Goal: Navigation & Orientation: Find specific page/section

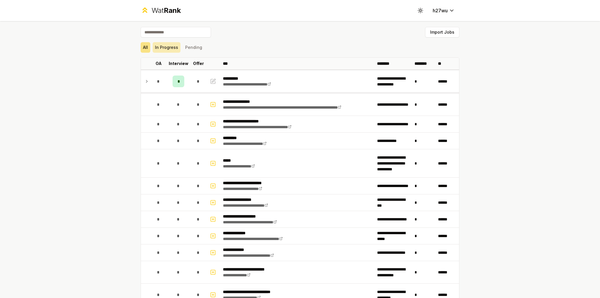
click at [172, 47] on button "In Progress" at bounding box center [167, 47] width 28 height 11
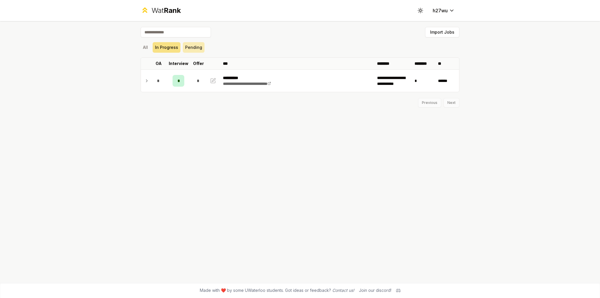
click at [193, 46] on button "Pending" at bounding box center [194, 47] width 22 height 11
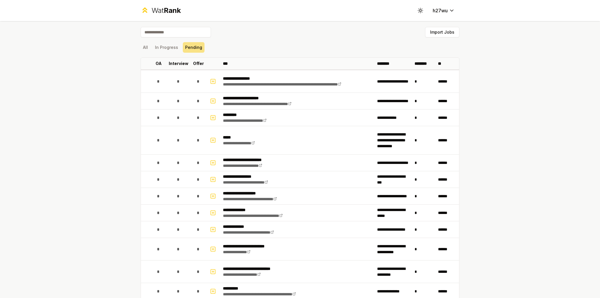
click at [146, 53] on div "All In Progress Pending" at bounding box center [300, 47] width 319 height 15
click at [145, 47] on button "All" at bounding box center [146, 47] width 10 height 11
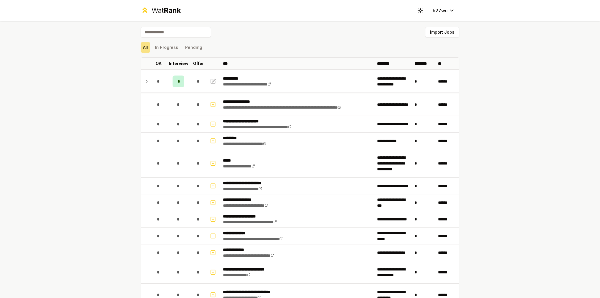
click at [186, 33] on input at bounding box center [176, 32] width 70 height 11
click at [161, 11] on div "Wat Rank" at bounding box center [166, 10] width 29 height 9
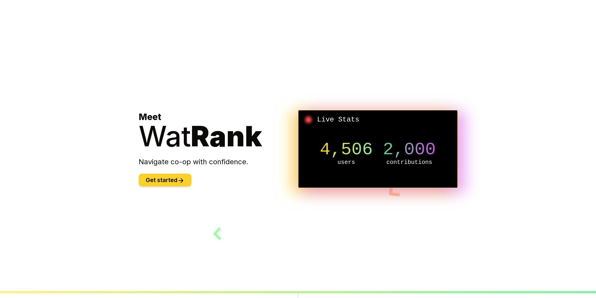
click at [171, 177] on button "Get started" at bounding box center [165, 180] width 53 height 13
